Goal: Task Accomplishment & Management: Manage account settings

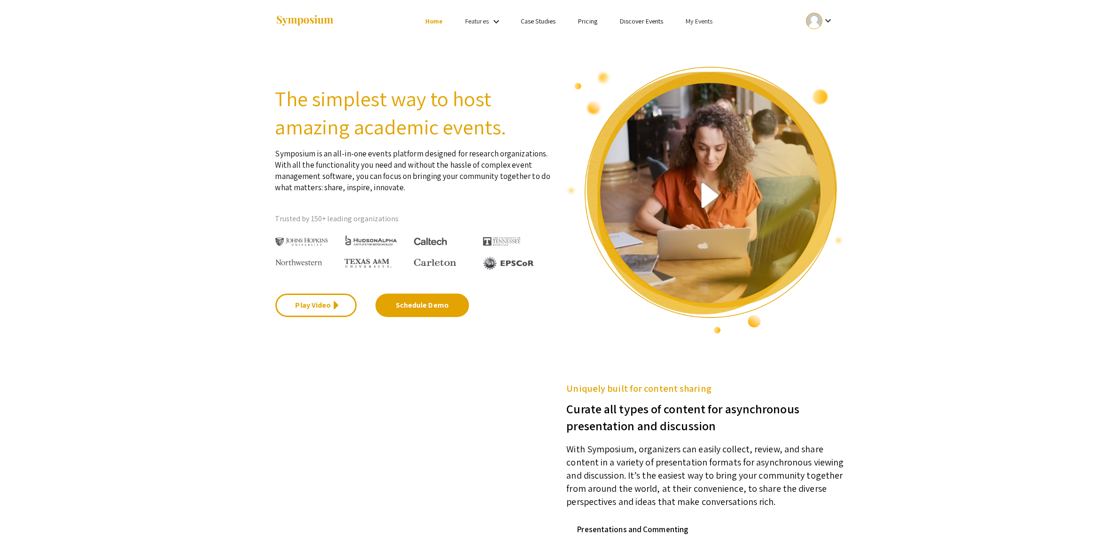
click at [832, 18] on mat-icon "keyboard_arrow_down" at bounding box center [827, 20] width 11 height 11
click at [698, 18] on div at bounding box center [559, 267] width 1119 height 535
click at [697, 22] on link "My Events" at bounding box center [699, 21] width 27 height 8
click at [706, 41] on button "Events I've organized" at bounding box center [713, 42] width 80 height 23
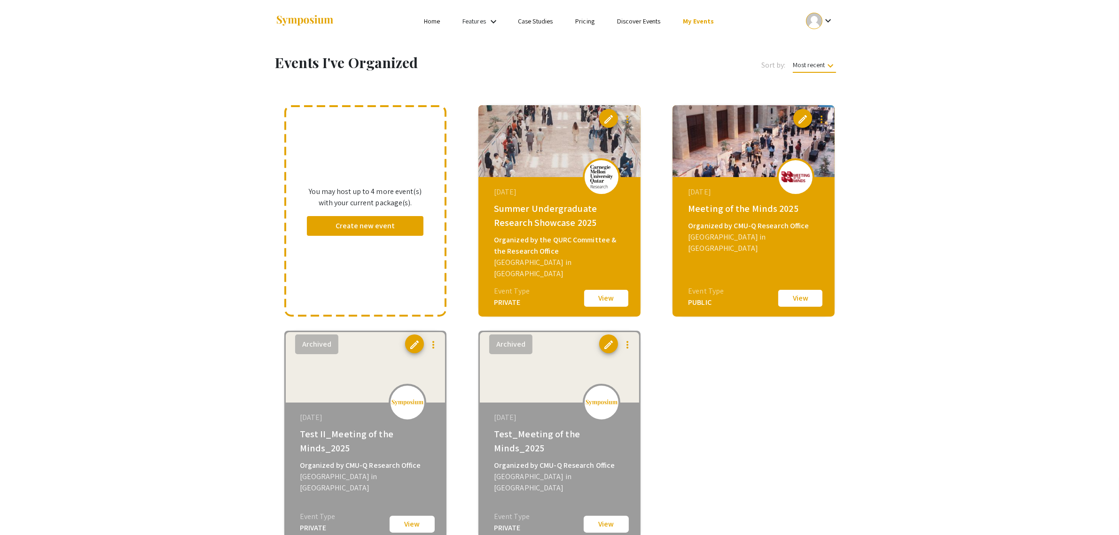
click at [609, 304] on button "View" at bounding box center [606, 299] width 47 height 20
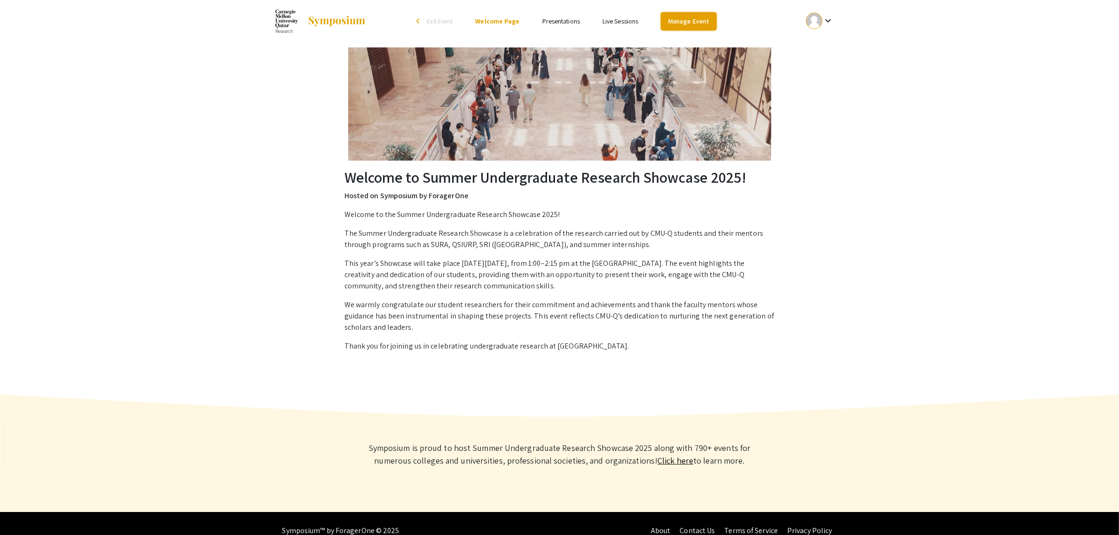
click at [676, 16] on link "Manage Event" at bounding box center [688, 21] width 55 height 18
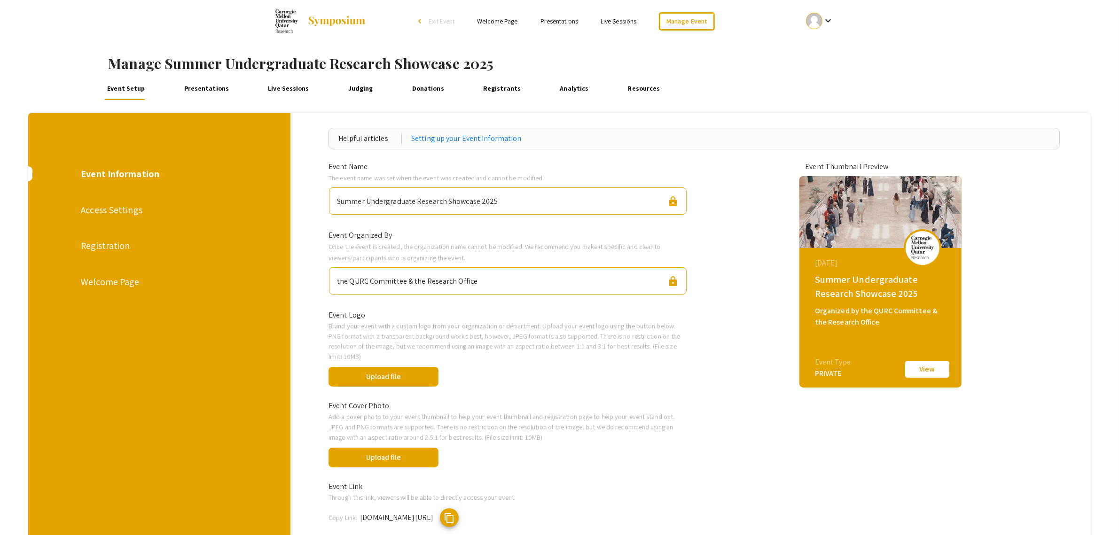
click at [208, 90] on link "Presentations" at bounding box center [206, 89] width 50 height 23
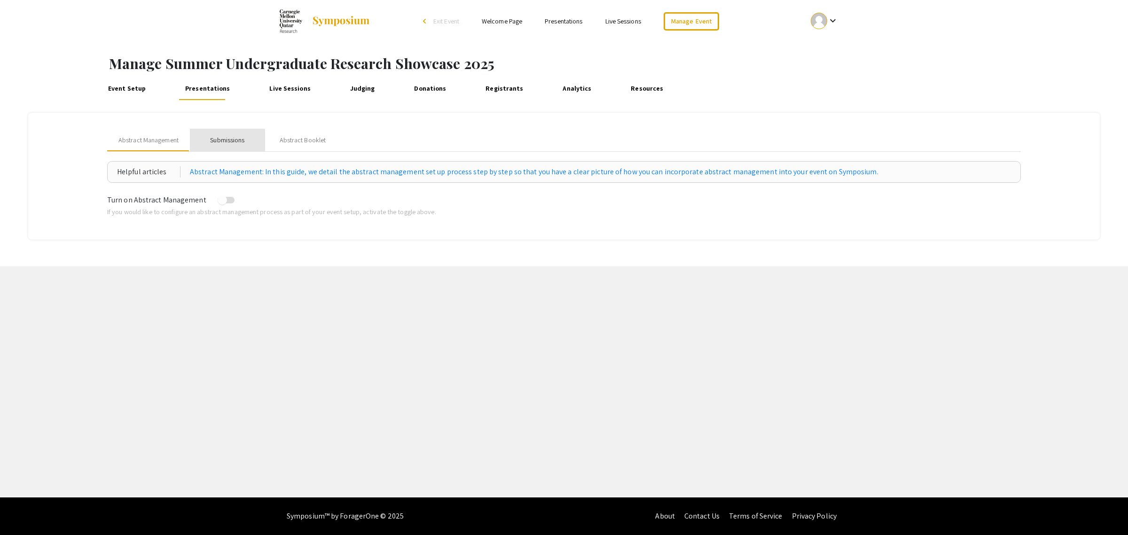
click at [218, 143] on div "Submissions" at bounding box center [227, 140] width 34 height 10
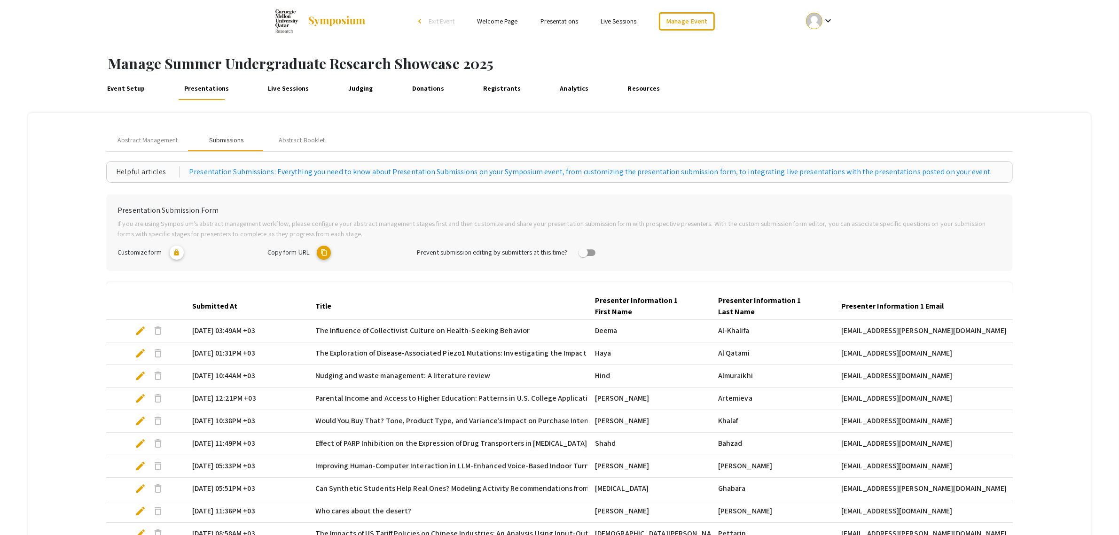
scroll to position [143, 0]
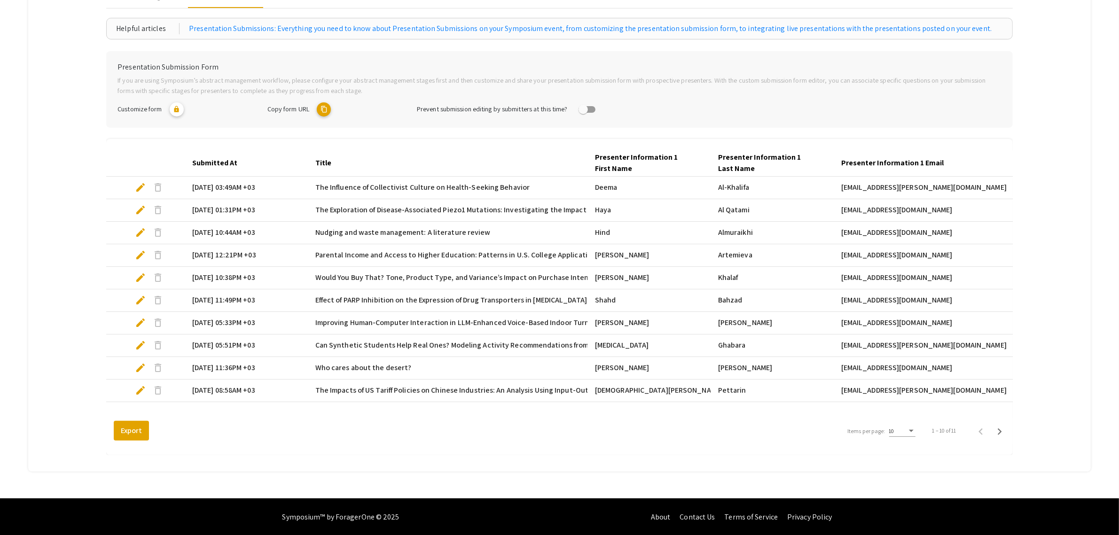
click at [141, 369] on span "edit" at bounding box center [140, 367] width 11 height 11
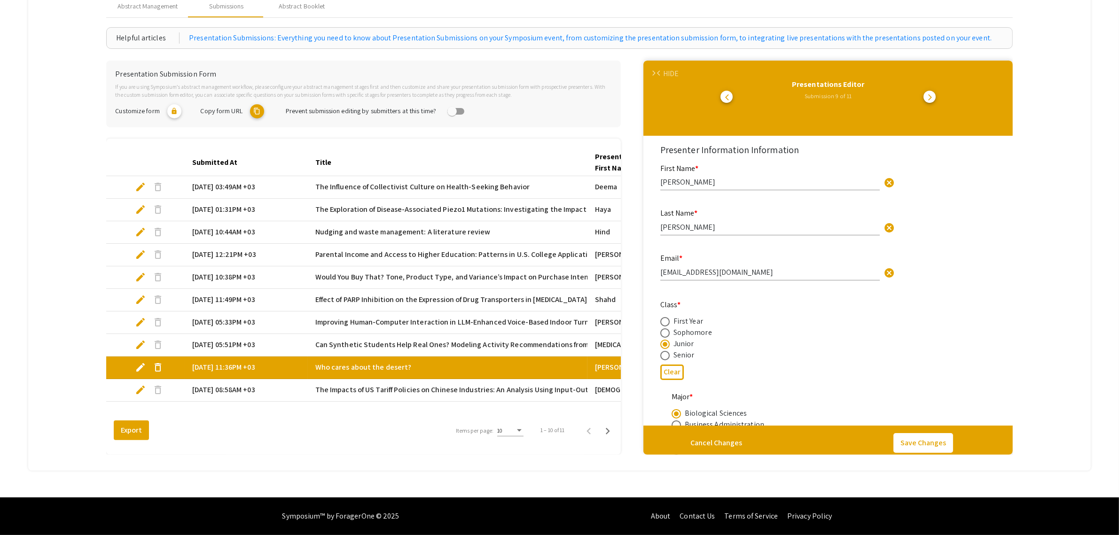
scroll to position [133, 0]
select select "custom"
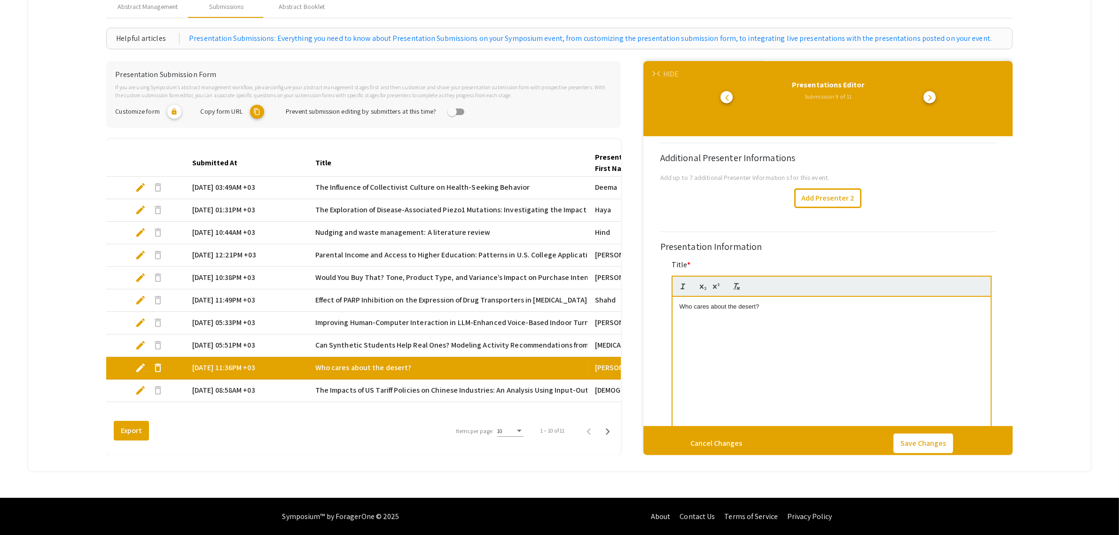
type input "0"
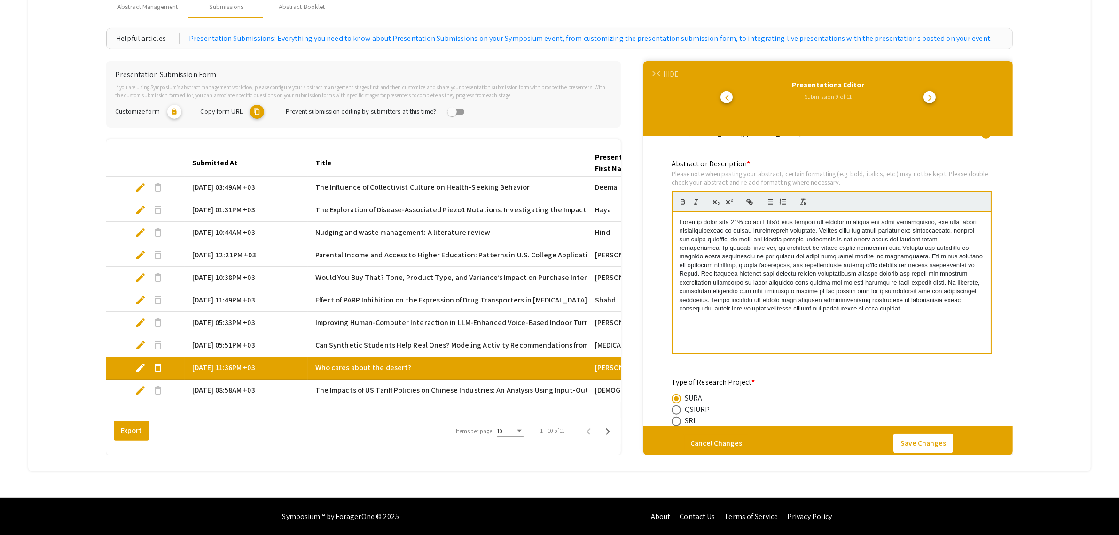
select select "custom"
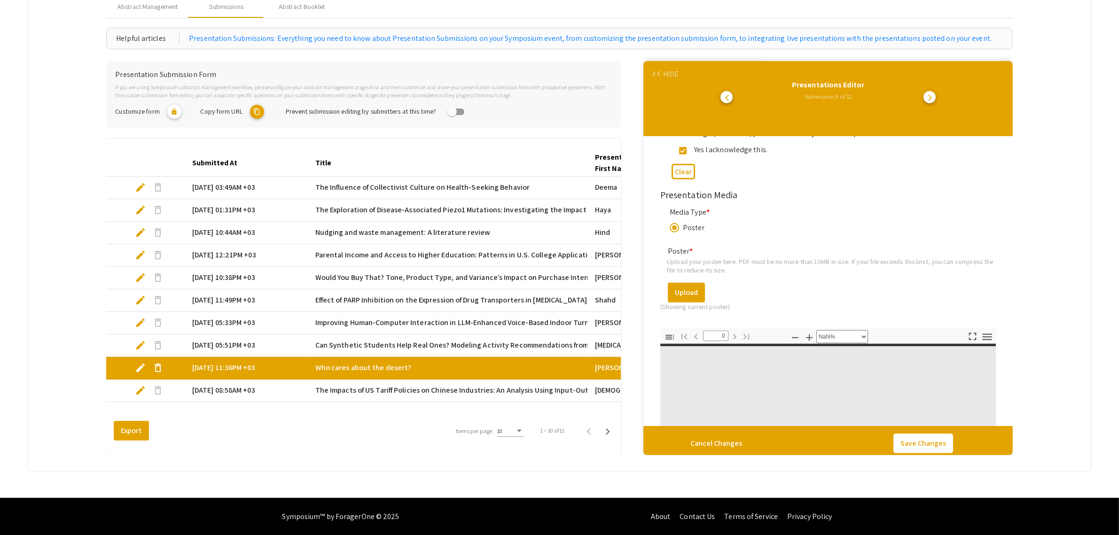
scroll to position [1303, 0]
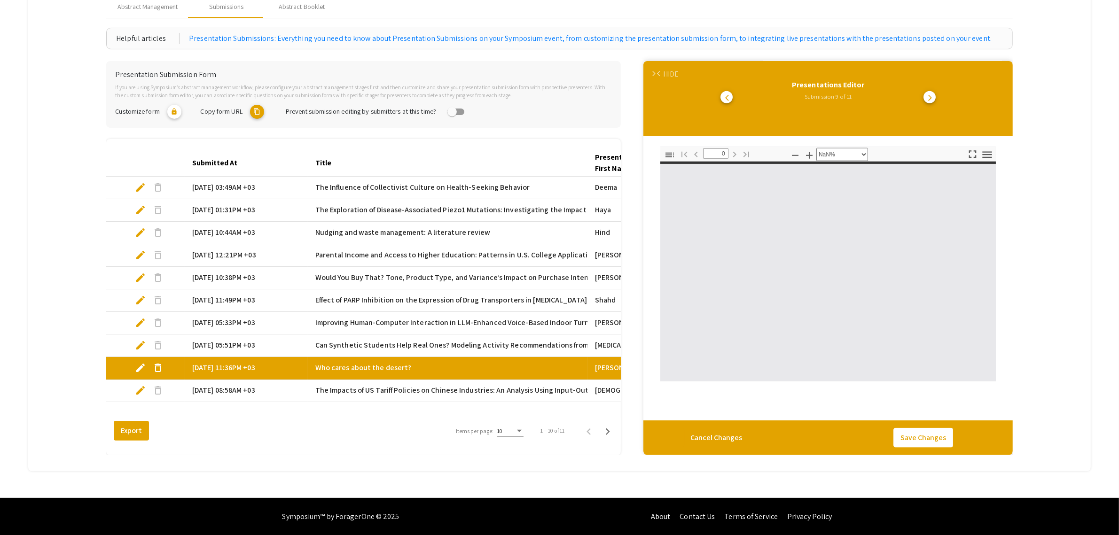
type input "1"
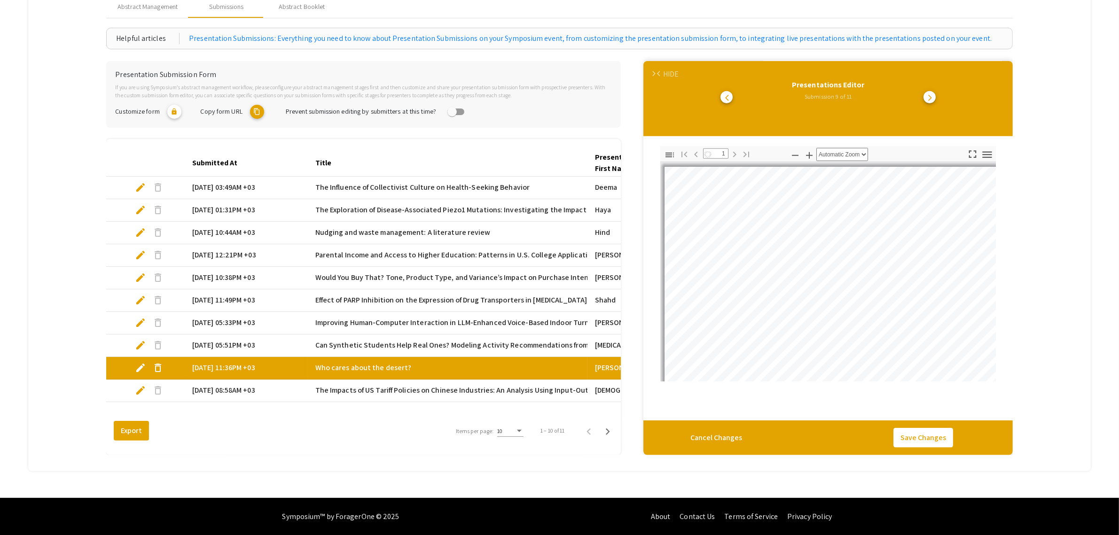
select select "auto"
click at [1062, 217] on mat-tab-group "Abstract Management Submissions Abstract Booklet Helpful articles Presentation …" at bounding box center [559, 225] width 1063 height 492
click at [313, 456] on mat-tab-group "Abstract Management Submissions Abstract Booklet Helpful articles Presentation …" at bounding box center [559, 225] width 1063 height 492
click at [347, 426] on div "Export Items per page: 10 1 – 10 of 11" at bounding box center [363, 431] width 515 height 26
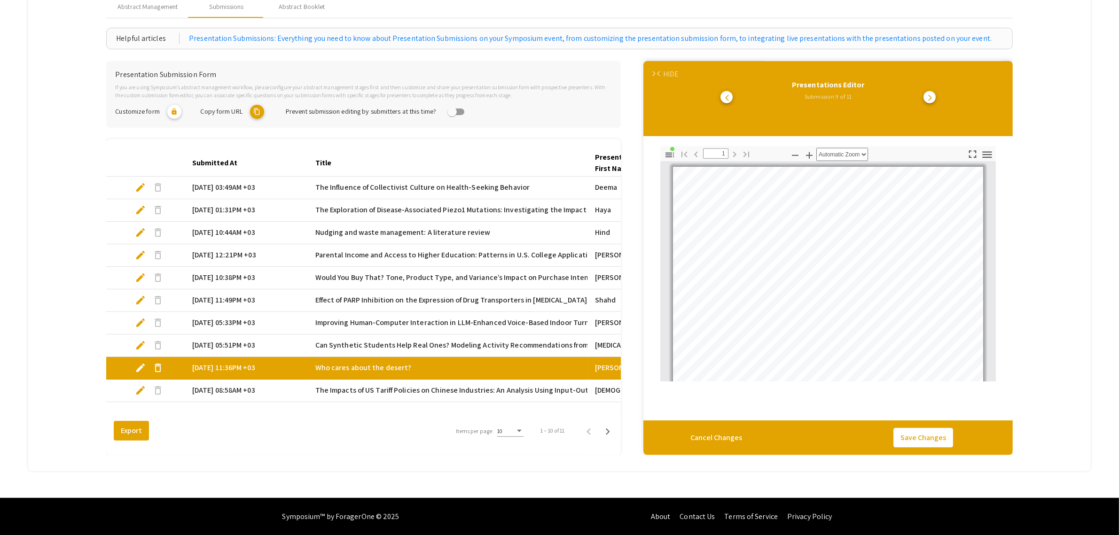
click at [672, 72] on div "HIDE" at bounding box center [671, 74] width 16 height 11
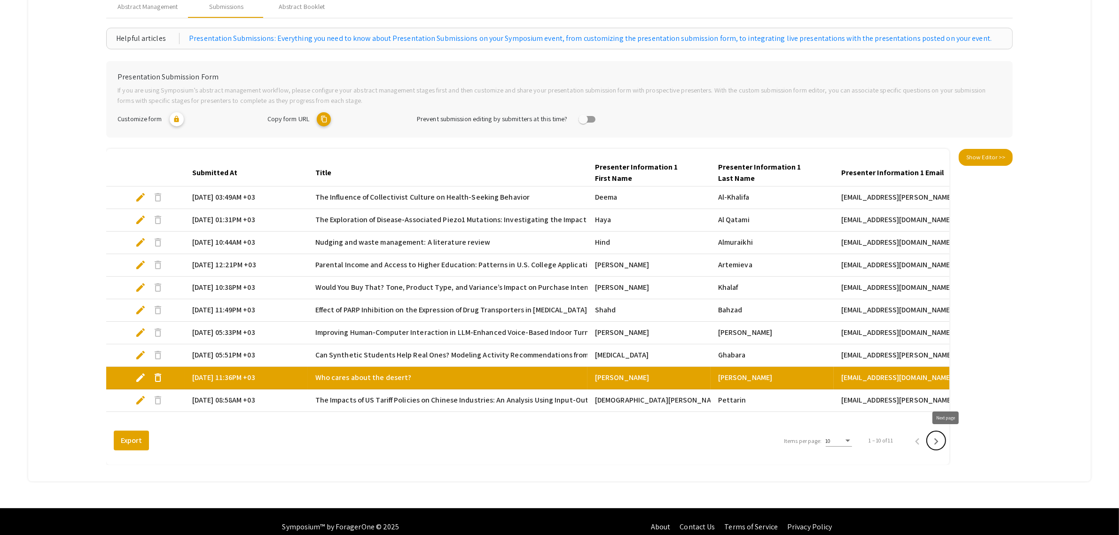
click at [943, 441] on icon "Next page" at bounding box center [936, 441] width 13 height 13
